Goal: Task Accomplishment & Management: Complete application form

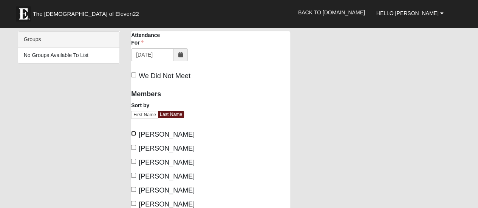
click at [131, 133] on input "Atchison, Kathy" at bounding box center [133, 133] width 5 height 5
checkbox input "true"
click at [135, 147] on input "Atchison, Noland" at bounding box center [133, 147] width 5 height 5
checkbox input "true"
click at [134, 175] on input "Cossaboom, Lori" at bounding box center [133, 175] width 5 height 5
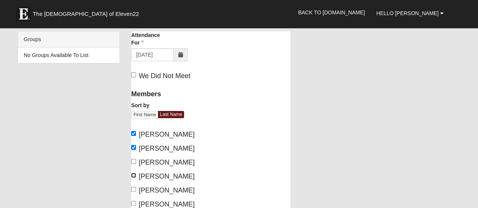
checkbox input "true"
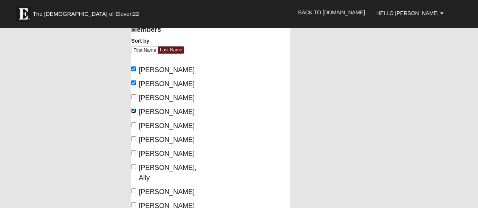
scroll to position [76, 0]
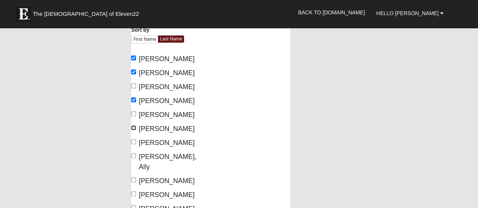
click at [133, 127] on input "Hollingsworth, Donna" at bounding box center [133, 127] width 5 height 5
checkbox input "true"
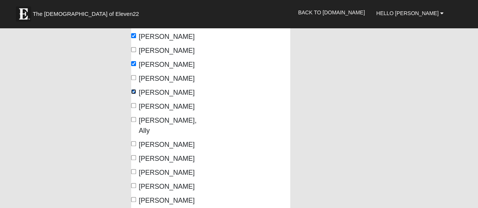
scroll to position [113, 0]
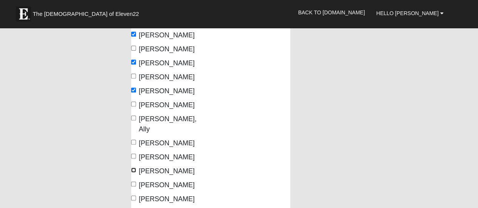
click at [134, 168] on input "Thomas, Duane" at bounding box center [133, 170] width 5 height 5
checkbox input "true"
click at [133, 182] on input "Thomas, Susan" at bounding box center [133, 184] width 5 height 5
checkbox input "true"
click at [133, 196] on input "VanCuren, Laura" at bounding box center [133, 198] width 5 height 5
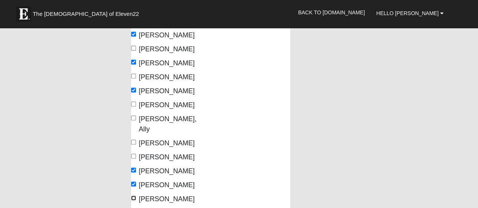
checkbox input "true"
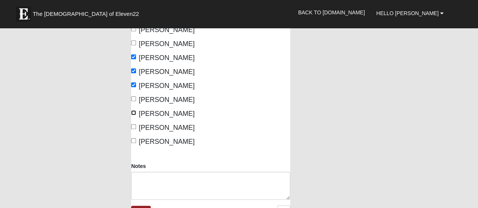
click at [134, 110] on input "Whiting, Patricia" at bounding box center [133, 112] width 5 height 5
checkbox input "true"
click at [133, 96] on input "Whiting, Larry" at bounding box center [133, 98] width 5 height 5
checkbox input "true"
click at [133, 138] on input "[PERSON_NAME]" at bounding box center [133, 140] width 5 height 5
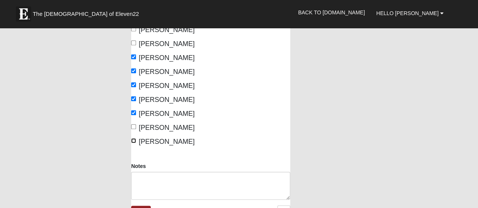
checkbox input "true"
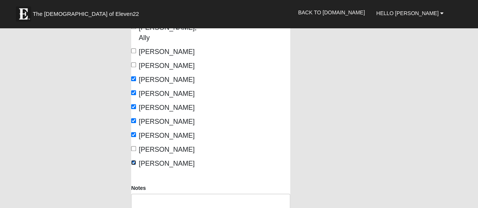
scroll to position [265, 0]
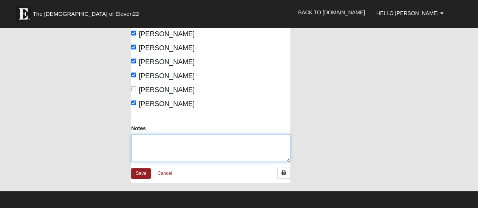
click at [136, 134] on textarea "Notes" at bounding box center [210, 148] width 159 height 28
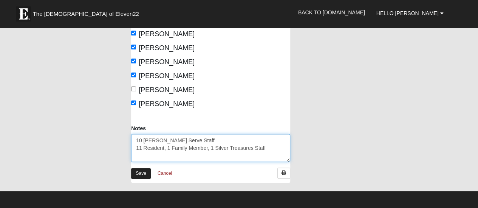
type textarea "10 [PERSON_NAME] Serve Staff 11 Resident, 1 Family Member, 1 Silver Treasures S…"
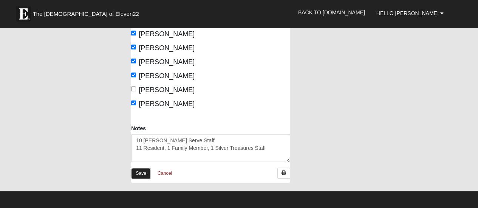
click at [146, 168] on link "Save" at bounding box center [141, 173] width 20 height 11
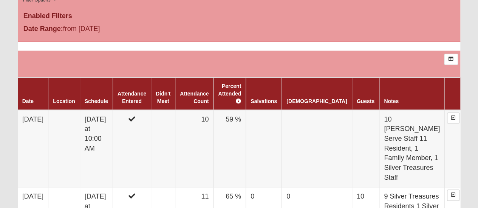
scroll to position [302, 0]
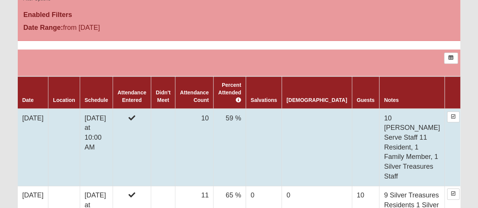
click at [352, 109] on td at bounding box center [365, 147] width 27 height 77
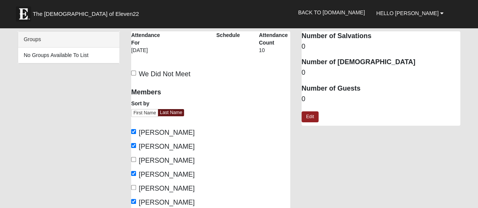
click at [307, 99] on dd "0" at bounding box center [381, 99] width 159 height 10
click at [305, 99] on dd "0" at bounding box center [381, 99] width 159 height 10
click at [309, 116] on link "Edit" at bounding box center [310, 117] width 17 height 11
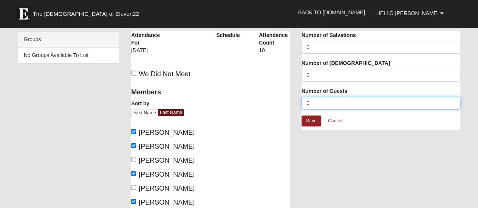
click at [308, 103] on input "0" at bounding box center [381, 103] width 159 height 13
type input "13"
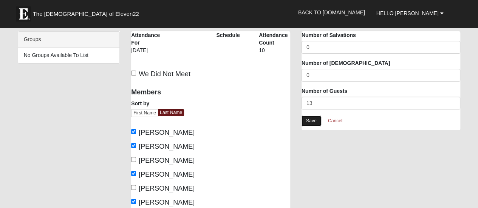
click at [314, 121] on link "Save" at bounding box center [312, 121] width 20 height 11
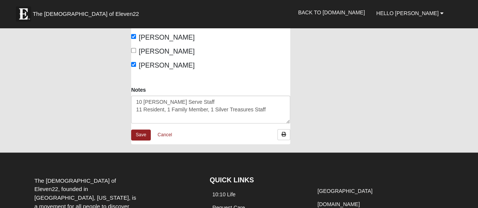
scroll to position [302, 0]
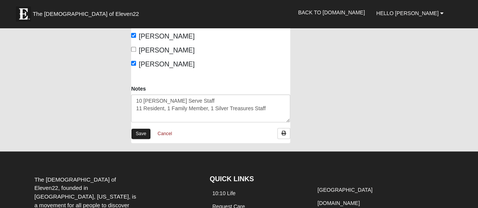
click at [141, 129] on link "Save" at bounding box center [141, 134] width 20 height 11
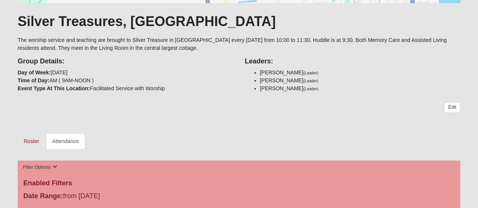
scroll to position [227, 0]
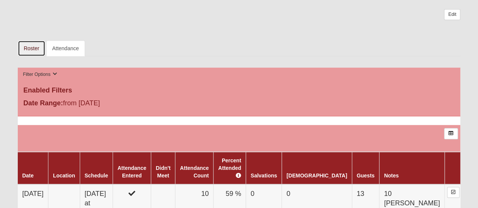
click at [28, 46] on link "Roster" at bounding box center [32, 48] width 28 height 16
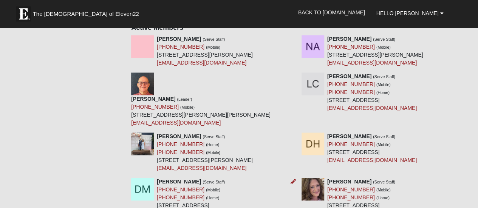
scroll to position [265, 0]
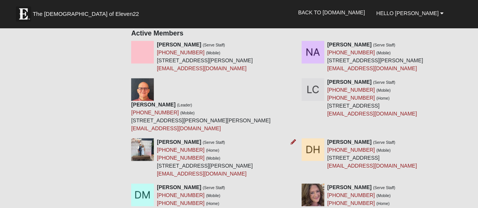
click at [138, 138] on img at bounding box center [142, 149] width 23 height 23
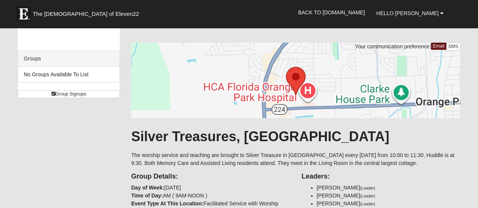
scroll to position [0, 0]
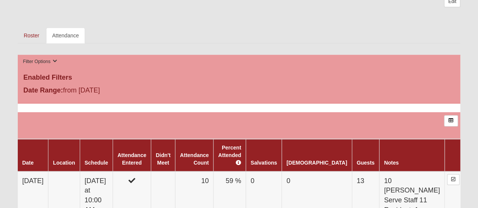
scroll to position [151, 0]
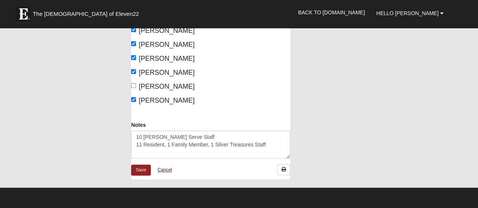
scroll to position [227, 0]
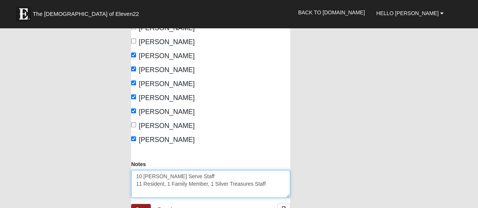
click at [184, 170] on textarea "10 [PERSON_NAME] Serve Staff 11 Resident, 1 Family Member, 1 Silver Treasures S…" at bounding box center [210, 184] width 159 height 28
click at [167, 174] on textarea "10 [PERSON_NAME] Serve Staff 11 Resident, 1 Family Member, 1 Silver Treasures S…" at bounding box center [210, 184] width 159 height 28
click at [271, 175] on textarea "10 [PERSON_NAME] Serve Staff 11 Resident, 1 Family Member, 1 Silver Treasures S…" at bounding box center [210, 184] width 159 height 28
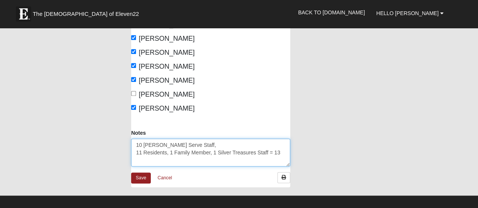
scroll to position [302, 0]
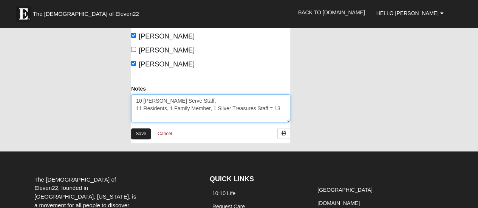
type textarea "10 [PERSON_NAME] Serve Staff, 11 Residents, 1 Family Member, 1 Silver Treasures…"
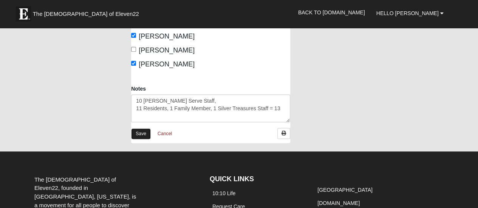
click at [137, 129] on link "Save" at bounding box center [141, 134] width 20 height 11
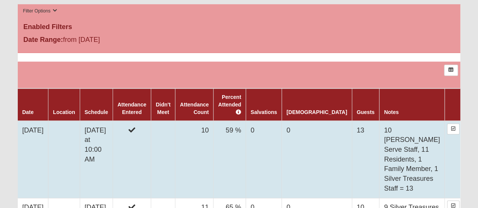
scroll to position [302, 0]
